Goal: Information Seeking & Learning: Find specific fact

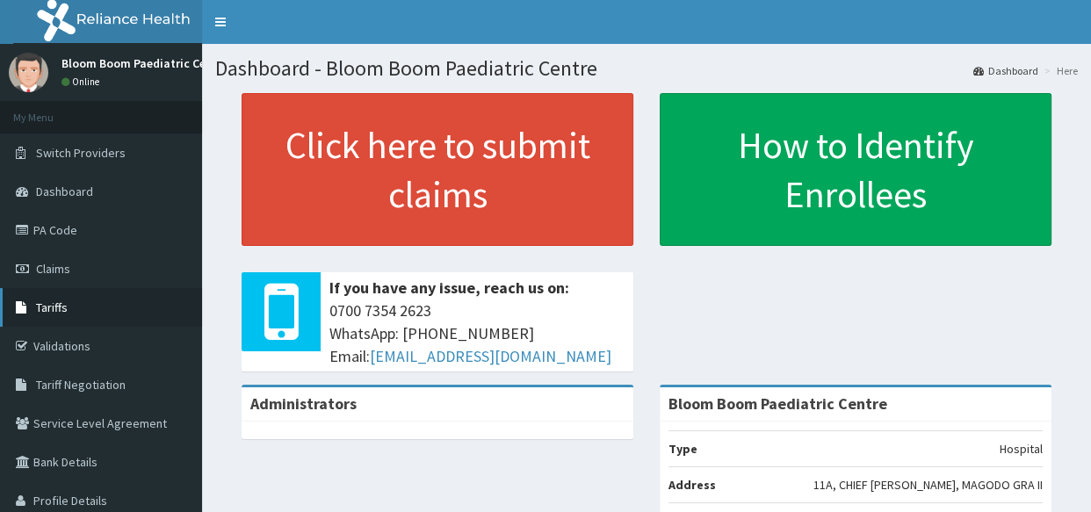
click at [141, 305] on link "Tariffs" at bounding box center [101, 307] width 202 height 39
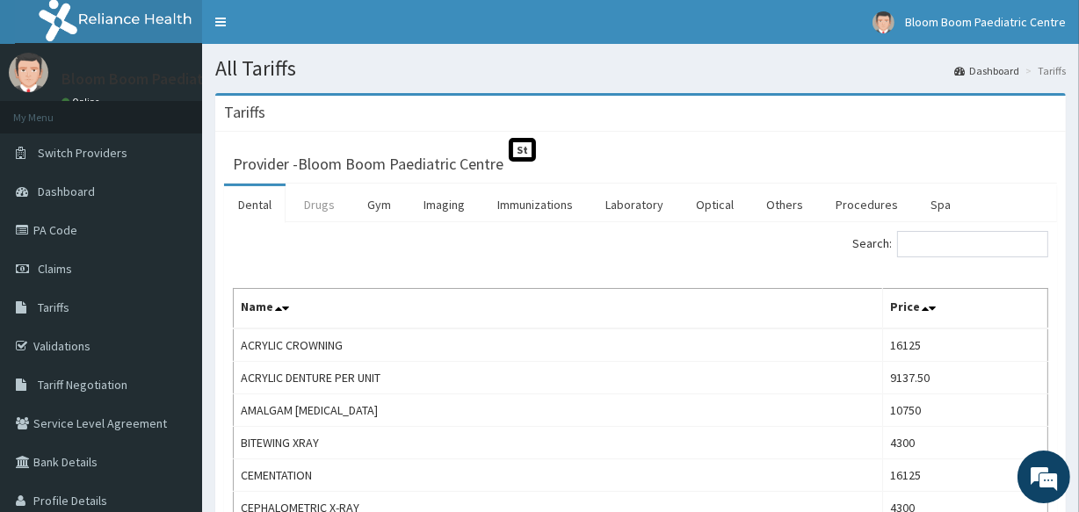
click at [321, 215] on link "Drugs" at bounding box center [319, 204] width 59 height 37
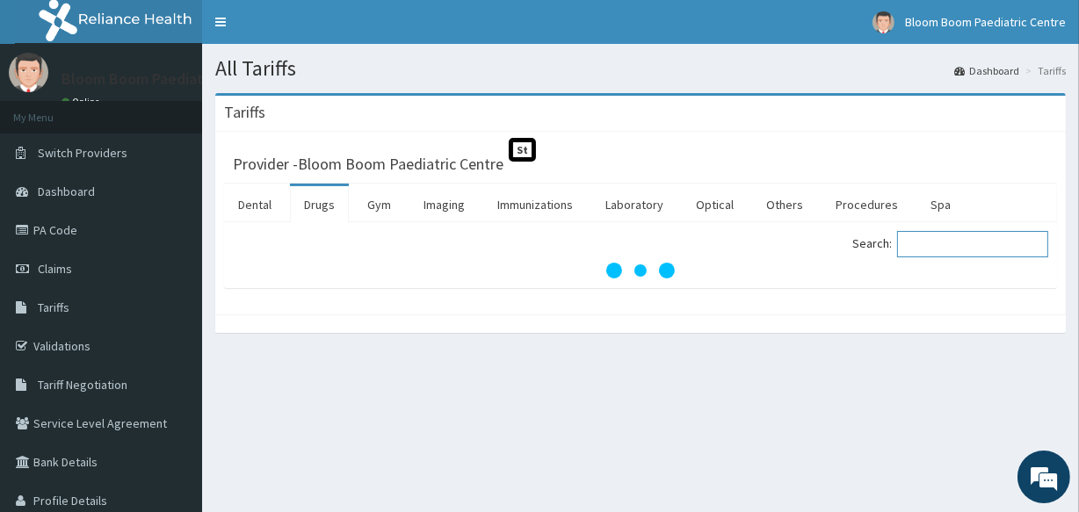
click at [964, 243] on input "Search:" at bounding box center [972, 244] width 151 height 26
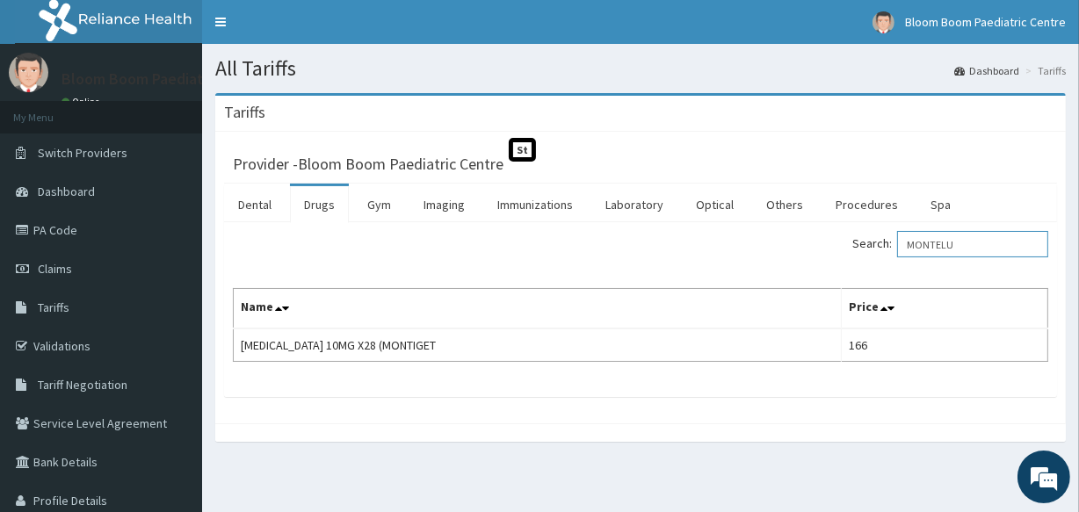
click at [995, 255] on input "MONTELU" at bounding box center [972, 244] width 151 height 26
type input "MONT"
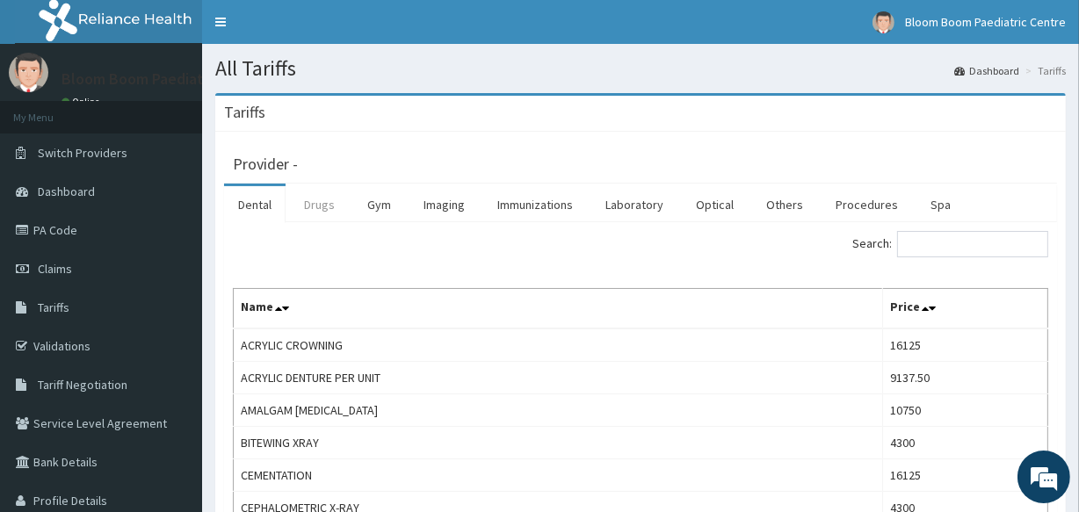
click at [304, 212] on link "Drugs" at bounding box center [319, 204] width 59 height 37
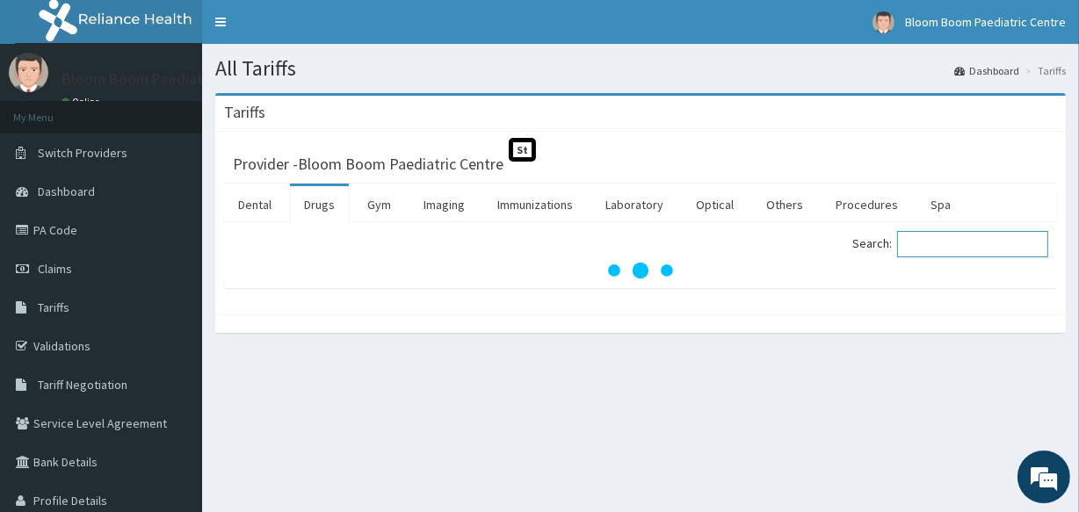
click at [978, 251] on input "Search:" at bounding box center [972, 244] width 151 height 26
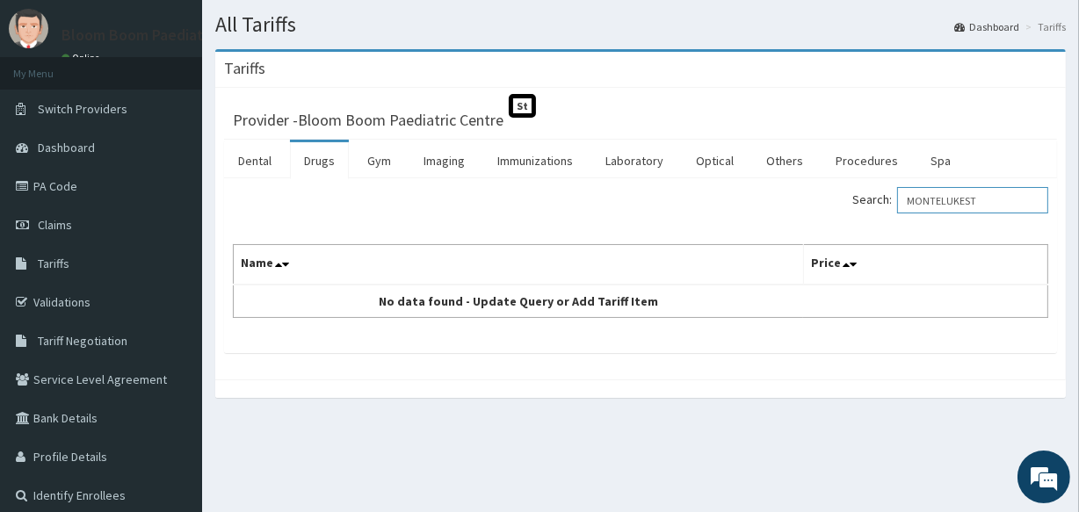
scroll to position [91, 0]
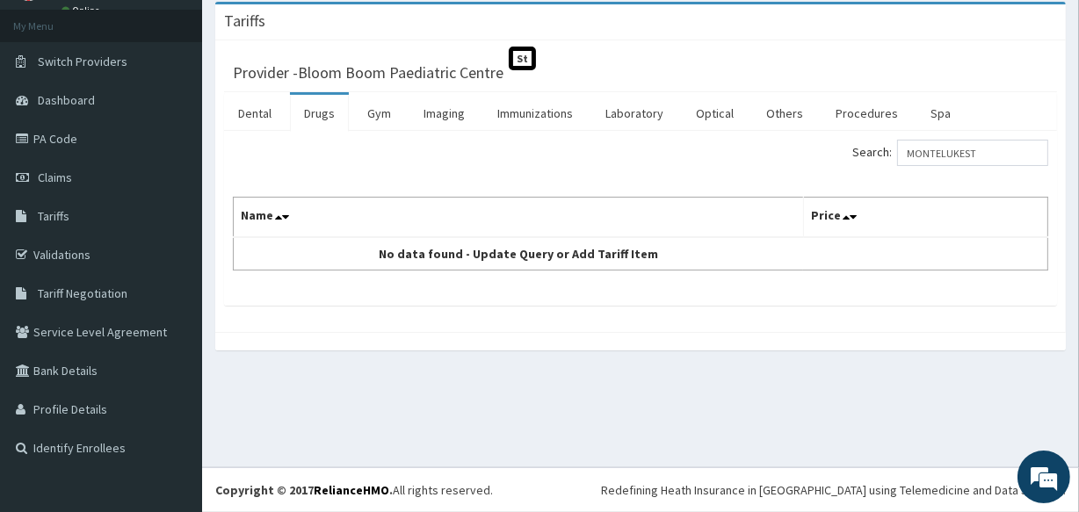
click at [203, 252] on div "Tariffs Provider - Bloom Boom Paediatric Centre St Dental Drugs Gym Imaging Imm…" at bounding box center [640, 185] width 877 height 366
click at [989, 146] on input "MONTELUKEST" at bounding box center [972, 153] width 151 height 26
type input "M"
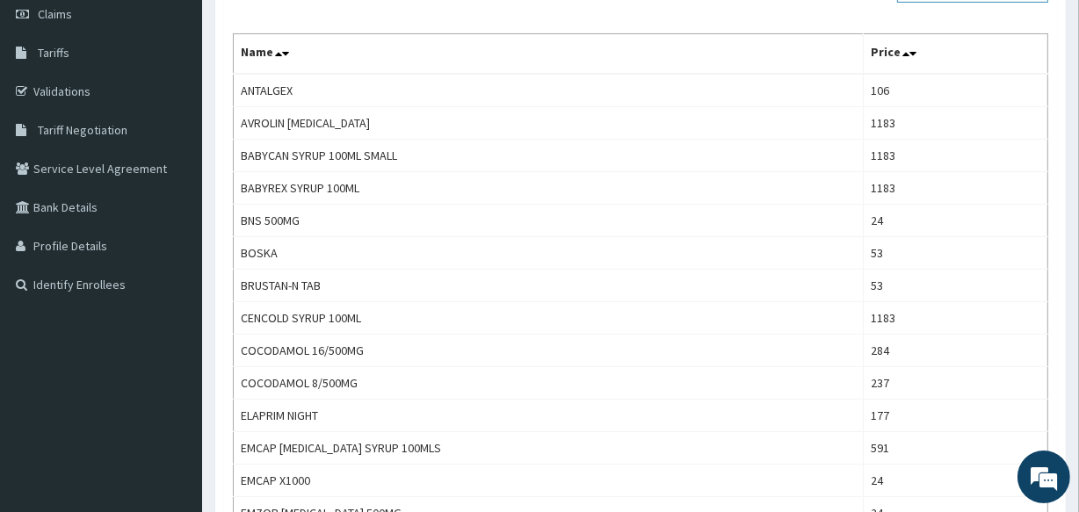
scroll to position [246, 0]
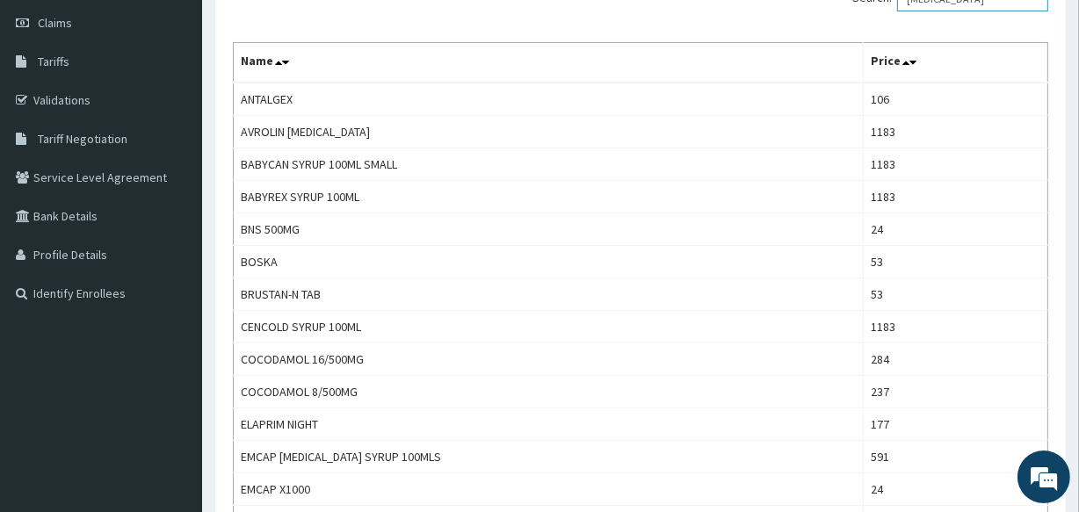
type input "[MEDICAL_DATA]"
